Goal: Transaction & Acquisition: Purchase product/service

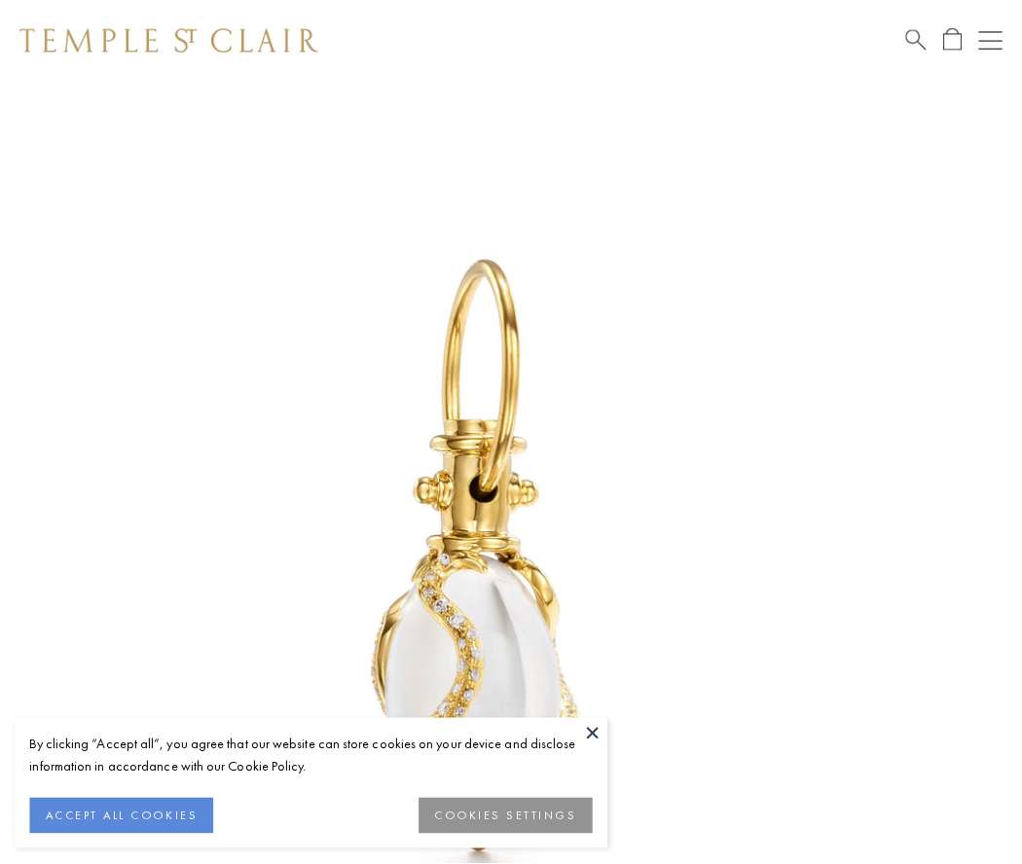
scroll to position [24, 0]
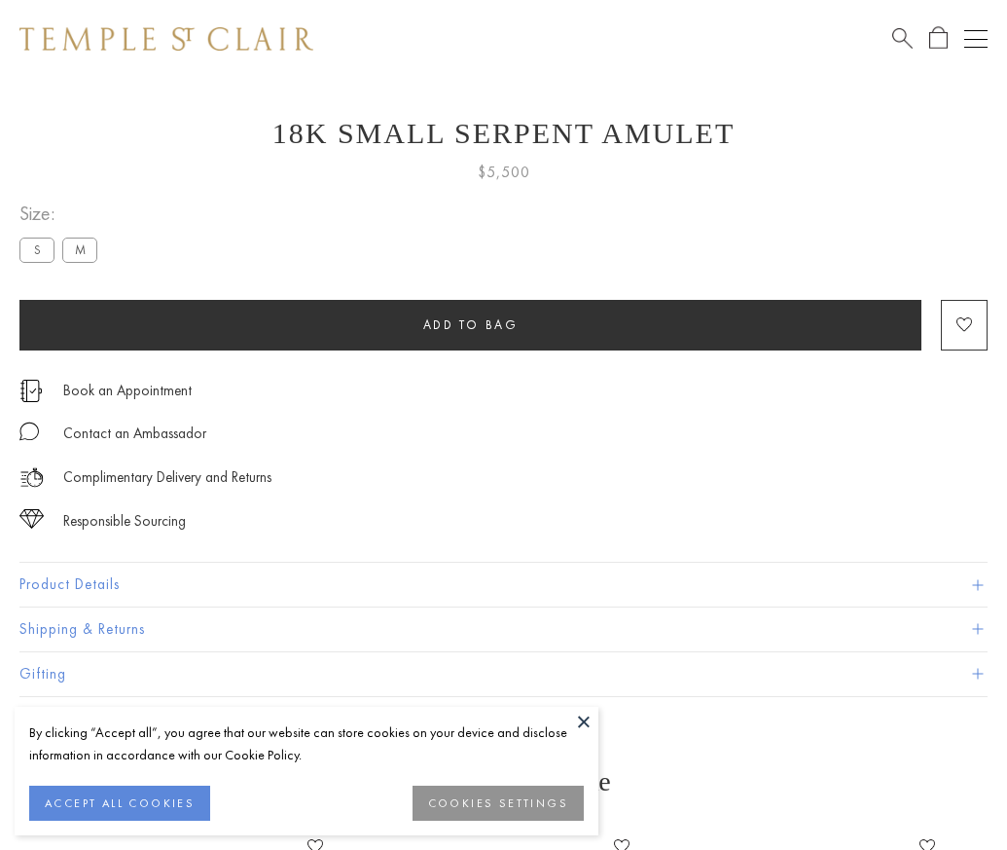
click at [470, 324] on span "Add to bag" at bounding box center [470, 324] width 95 height 17
